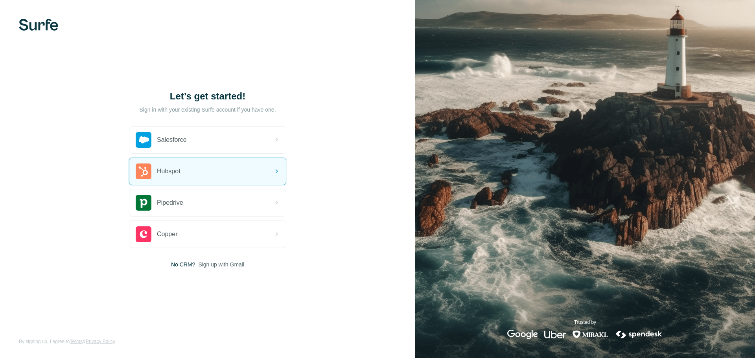
click at [220, 263] on span "Sign up with Gmail" at bounding box center [221, 265] width 46 height 8
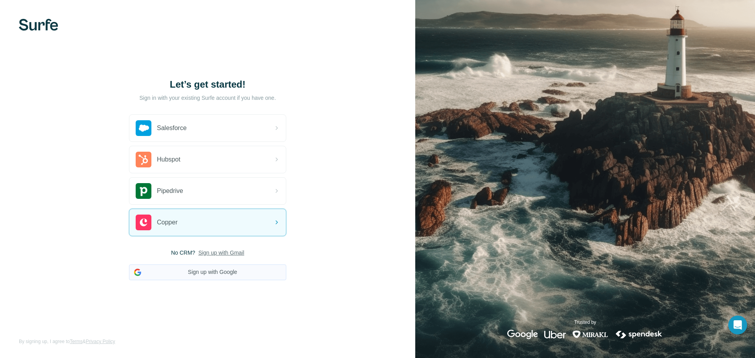
click at [224, 273] on button "Sign up with Google" at bounding box center [207, 273] width 157 height 16
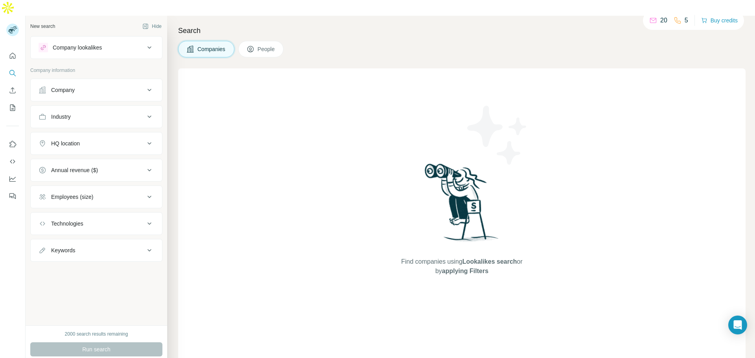
drag, startPoint x: 97, startPoint y: 328, endPoint x: 133, endPoint y: 196, distance: 137.0
click at [97, 326] on div "2000 search results remaining Run search Clear Save search Share filters" at bounding box center [97, 350] width 142 height 48
click at [258, 45] on span "People" at bounding box center [267, 49] width 18 height 8
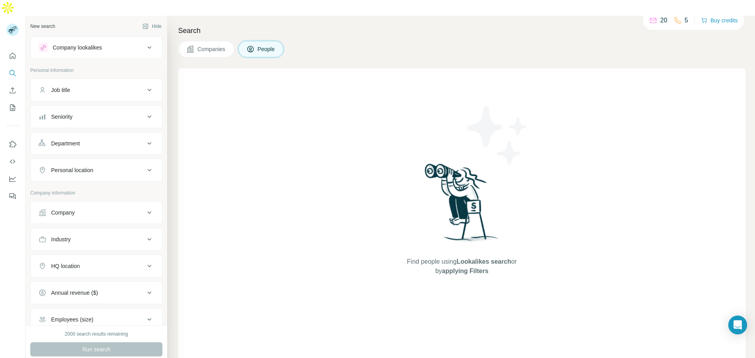
click at [82, 107] on button "Seniority" at bounding box center [96, 116] width 131 height 19
click at [71, 133] on span "Board Member" at bounding box center [68, 137] width 40 height 8
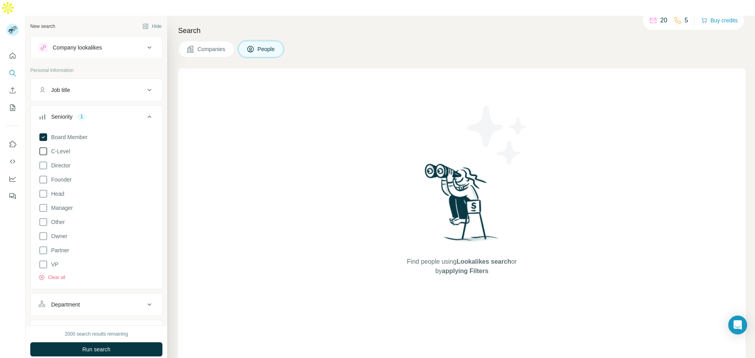
click at [67, 147] on span "C-Level" at bounding box center [59, 151] width 22 height 8
click at [66, 162] on span "Director" at bounding box center [59, 166] width 22 height 8
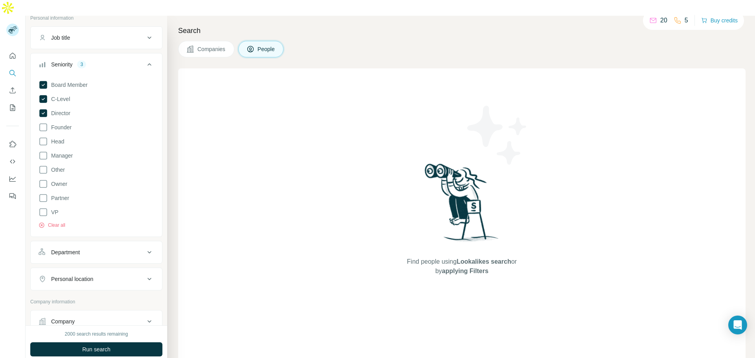
scroll to position [197, 0]
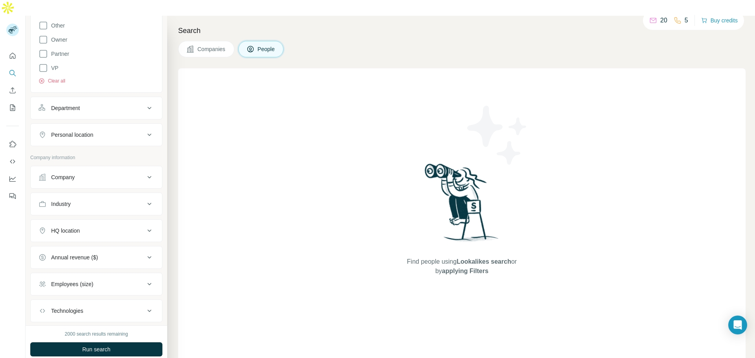
click at [87, 195] on button "Industry" at bounding box center [96, 204] width 131 height 19
click at [83, 219] on input at bounding box center [92, 223] width 97 height 9
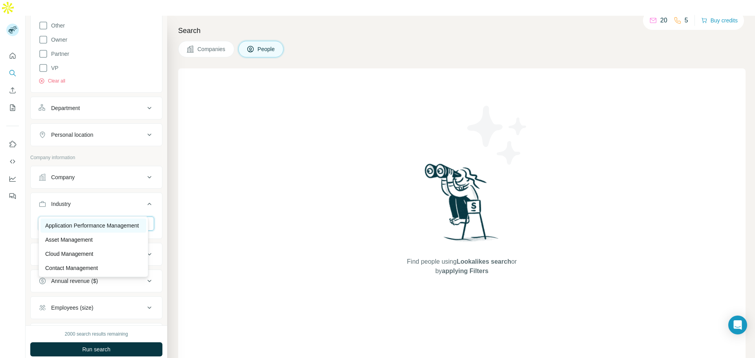
type input "***"
click at [81, 226] on p "Application Performance Management" at bounding box center [92, 226] width 94 height 8
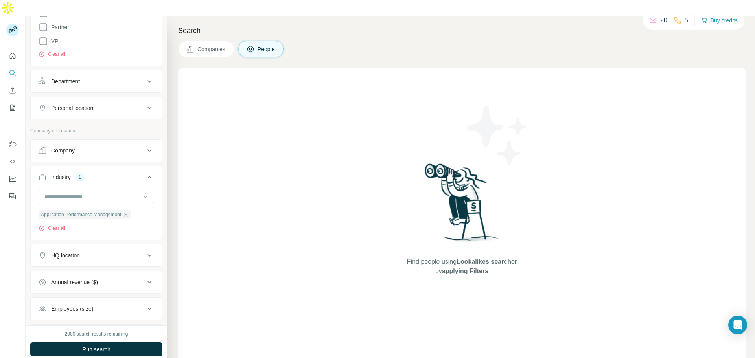
scroll to position [236, 0]
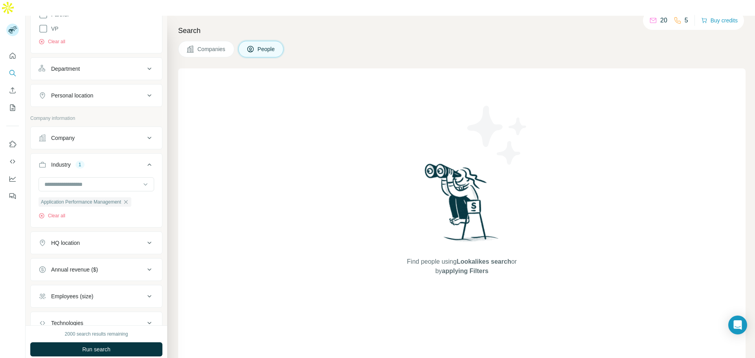
click at [79, 239] on div "HQ location" at bounding box center [65, 243] width 29 height 8
click at [82, 256] on input "text" at bounding box center [97, 263] width 116 height 14
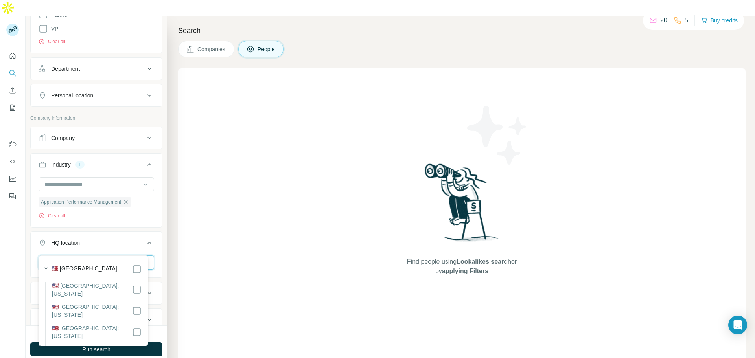
type input "**********"
click at [92, 269] on div "🇺🇸 United States" at bounding box center [97, 269] width 90 height 9
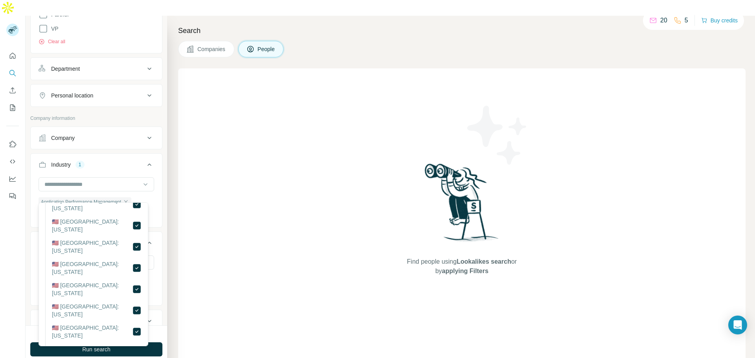
scroll to position [345, 0]
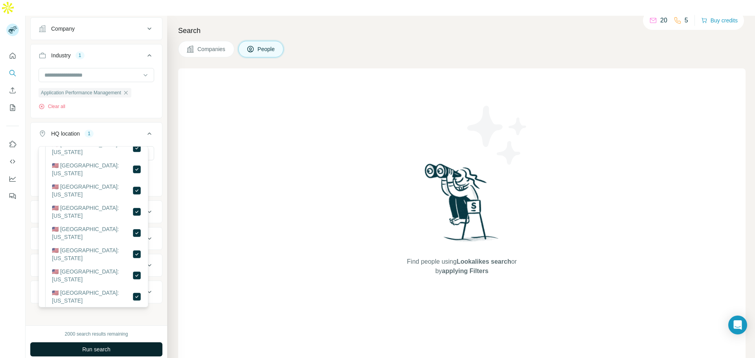
click at [112, 343] on button "Run search" at bounding box center [96, 350] width 132 height 14
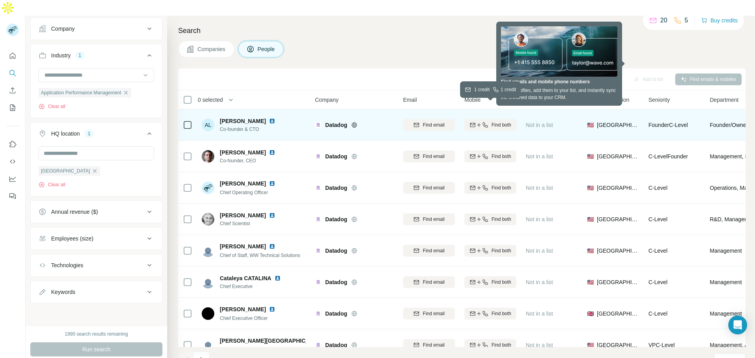
click at [487, 122] on icon "button" at bounding box center [485, 124] width 5 height 5
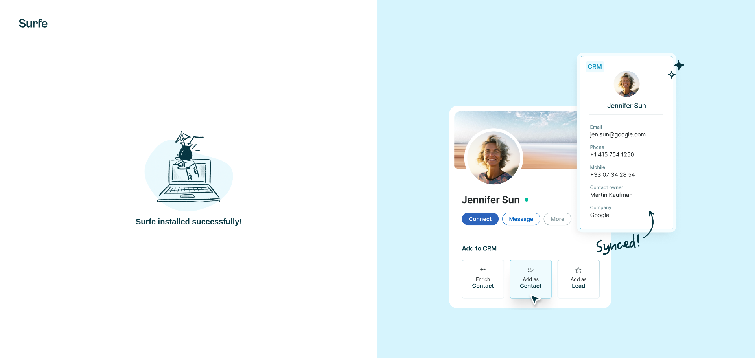
click at [441, 88] on div at bounding box center [567, 179] width 378 height 358
